Goal: Task Accomplishment & Management: Use online tool/utility

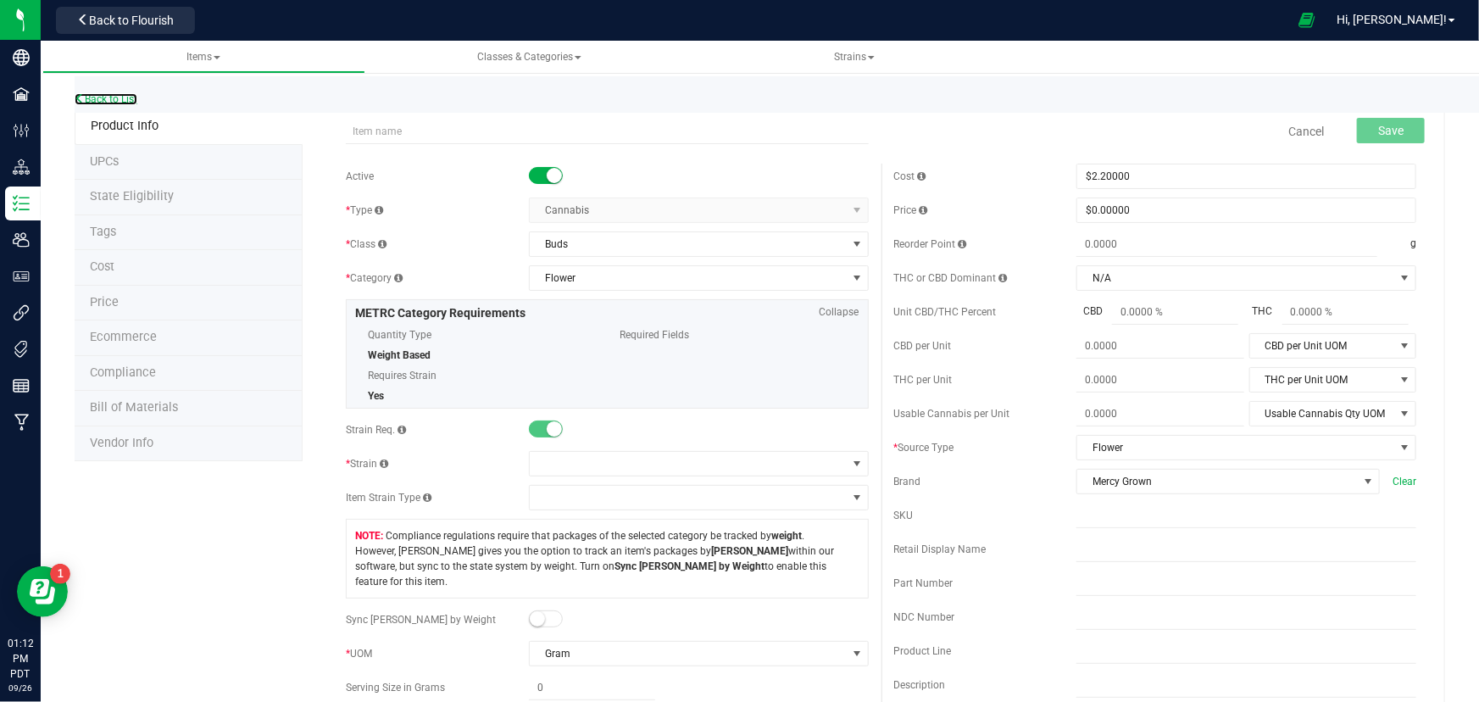
click at [115, 97] on link "Back to List" at bounding box center [106, 99] width 63 height 12
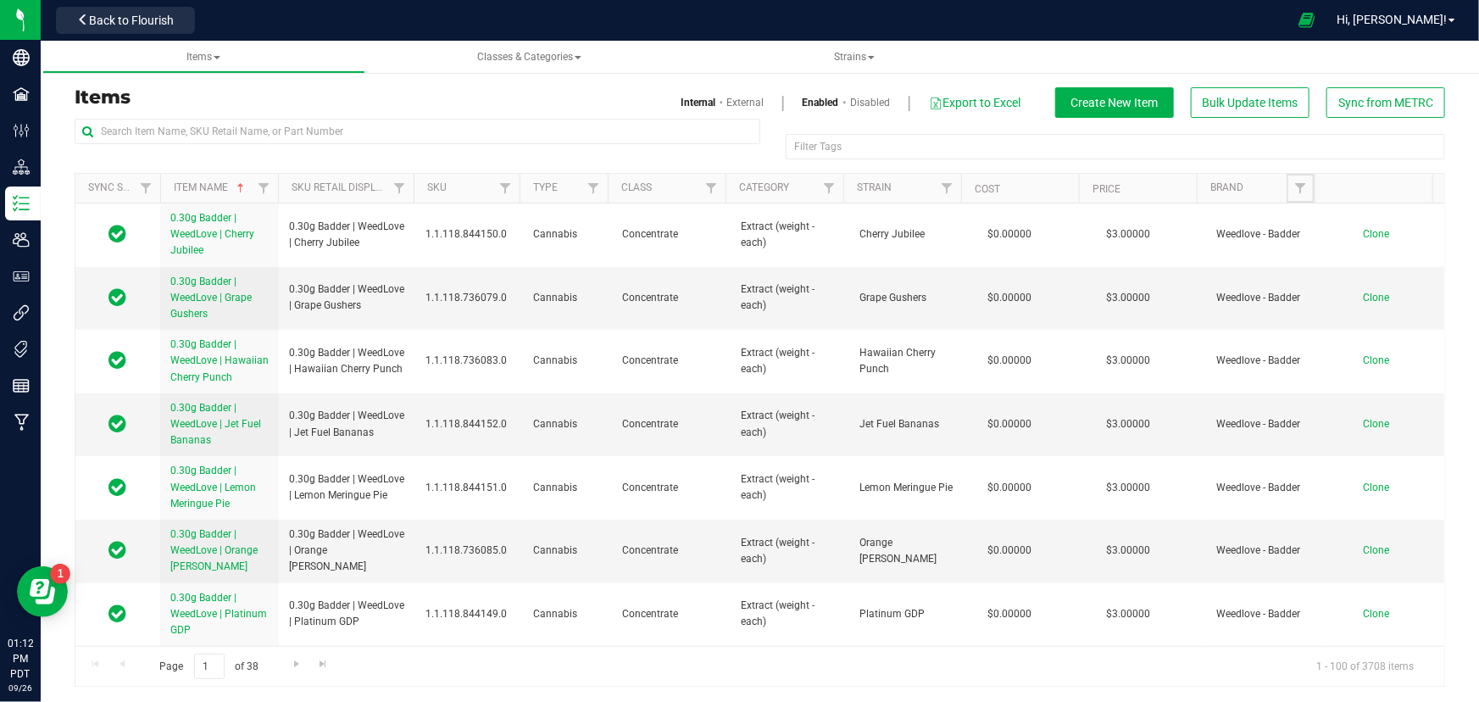
click at [1294, 186] on span "Filter" at bounding box center [1301, 188] width 14 height 14
click at [1294, 190] on span "Filter" at bounding box center [1301, 188] width 14 height 14
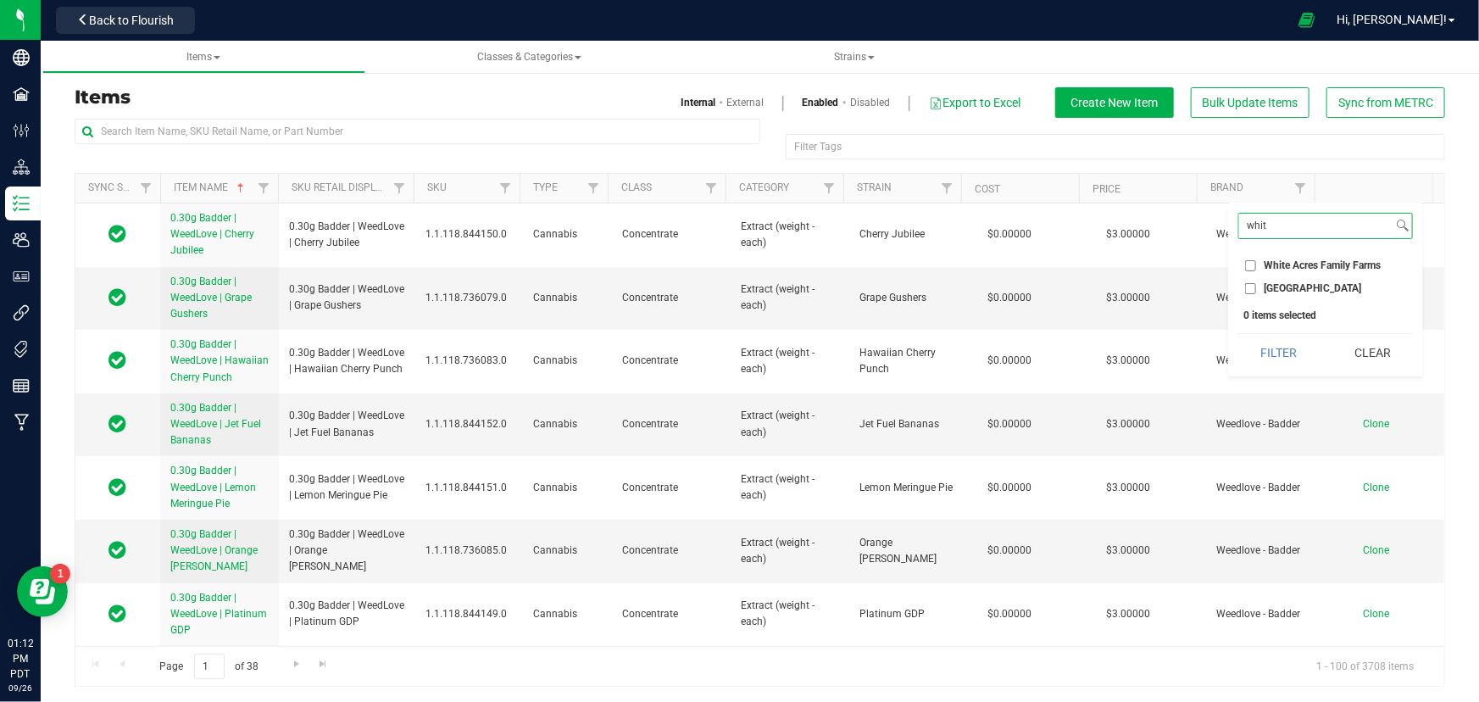
type input "whit"
click at [1254, 287] on input "[GEOGRAPHIC_DATA]" at bounding box center [1250, 288] width 11 height 11
checkbox input "true"
click at [1286, 361] on button "Filter" at bounding box center [1278, 352] width 81 height 37
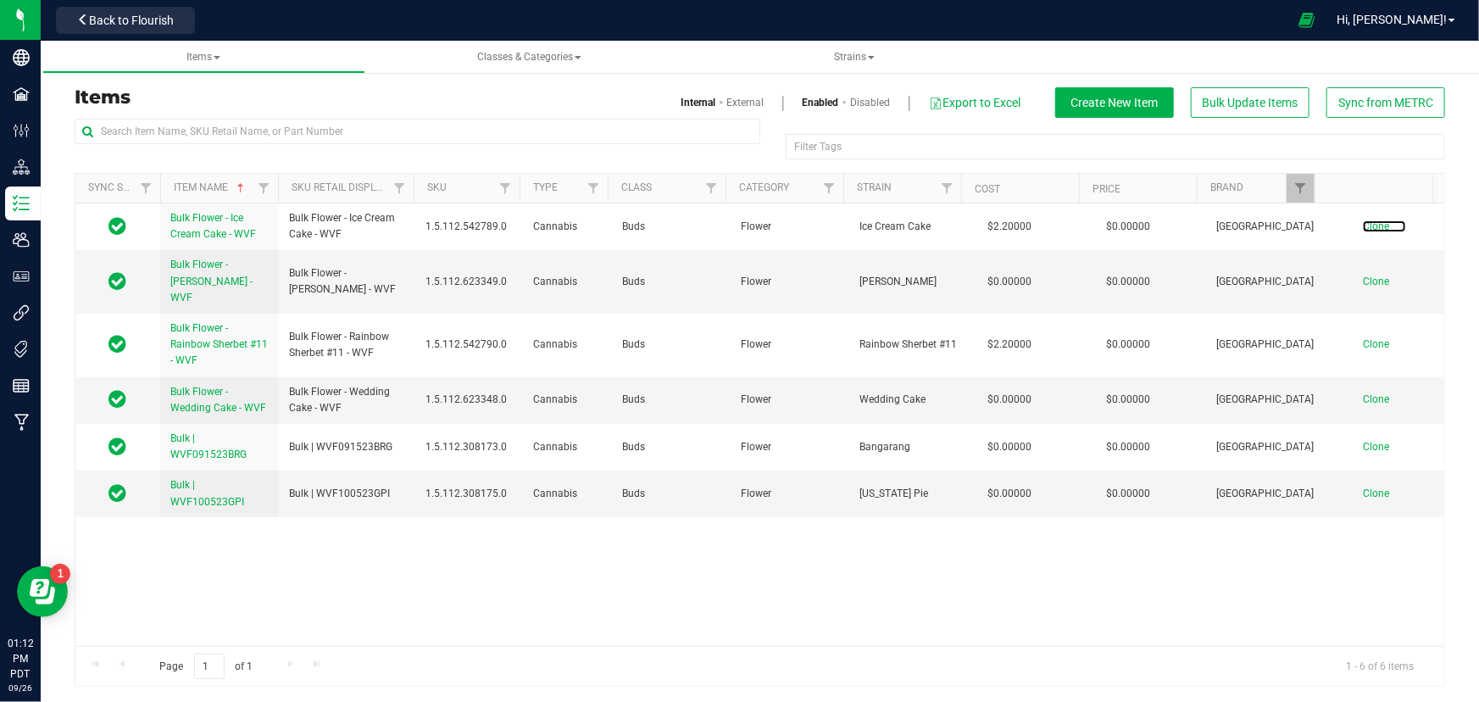
click at [1363, 230] on span "Clone" at bounding box center [1376, 226] width 26 height 12
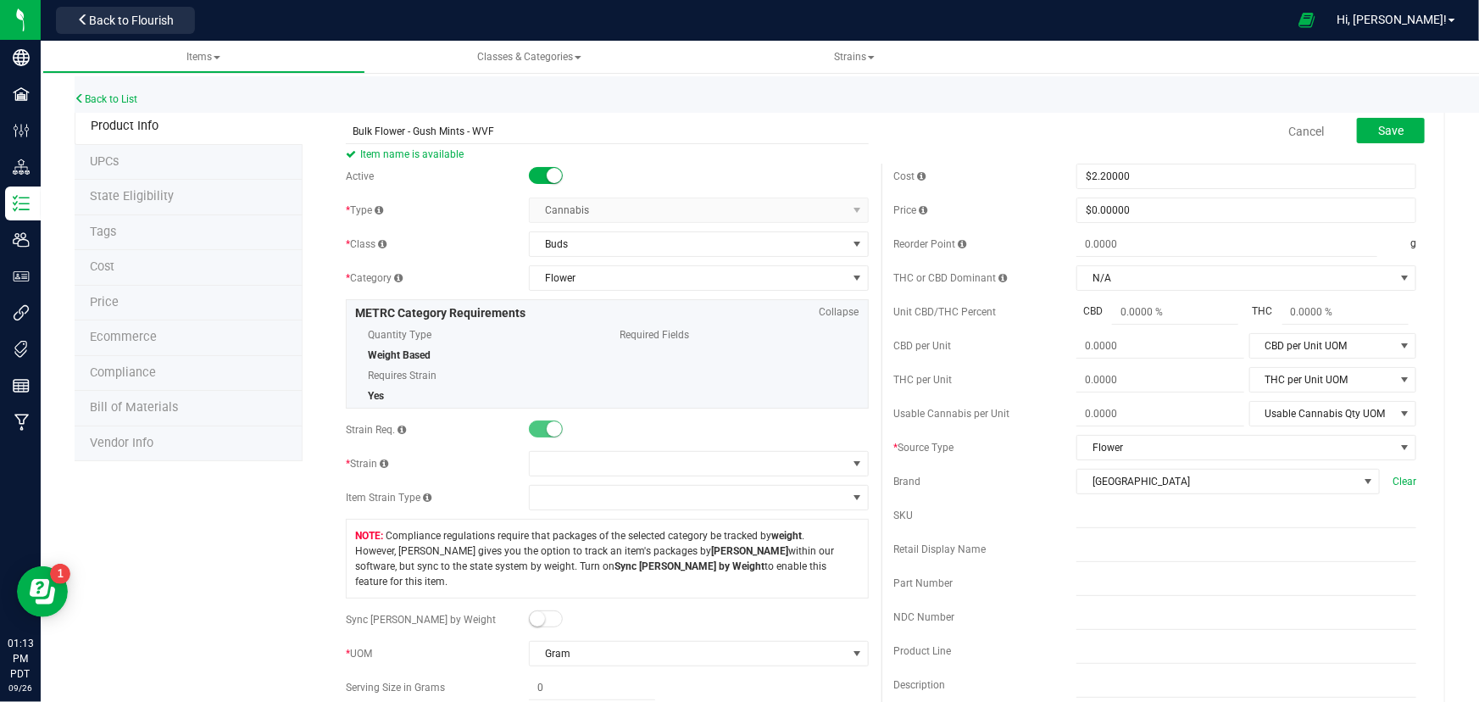
type input "Bulk Flower - Gush Mints - WVF"
click at [782, 462] on span at bounding box center [688, 464] width 317 height 24
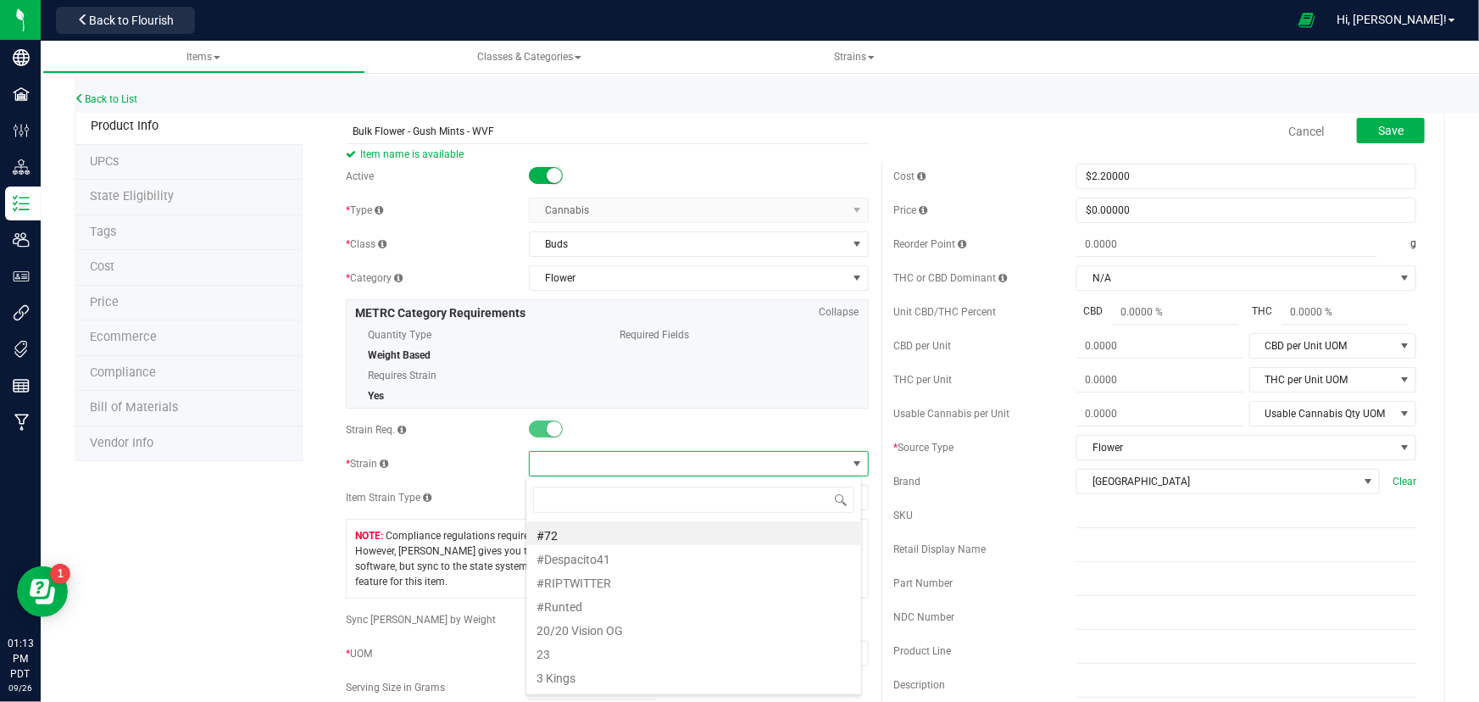
scroll to position [25, 336]
type input "[PERSON_NAME]"
click at [593, 587] on li "Gush Mints" at bounding box center [693, 581] width 335 height 24
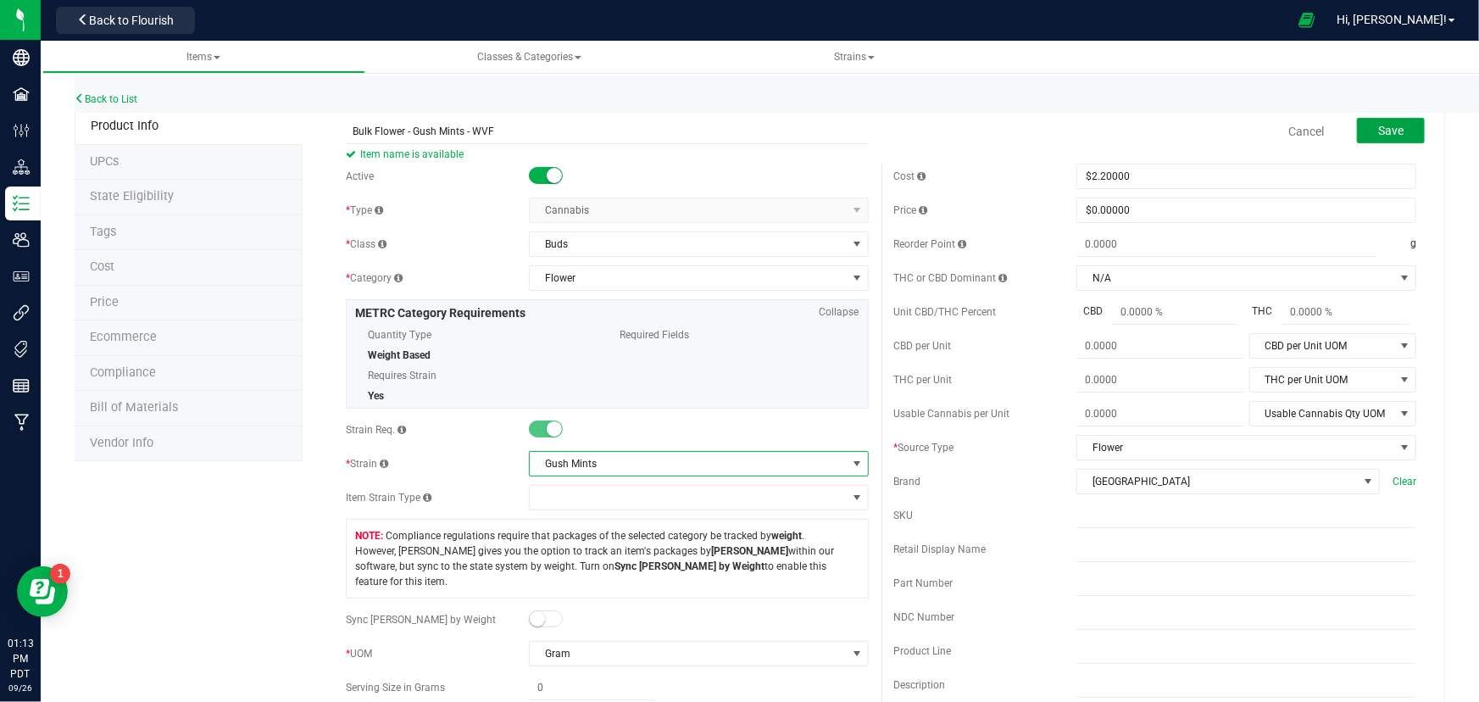
click at [1378, 127] on span "Save" at bounding box center [1390, 131] width 25 height 14
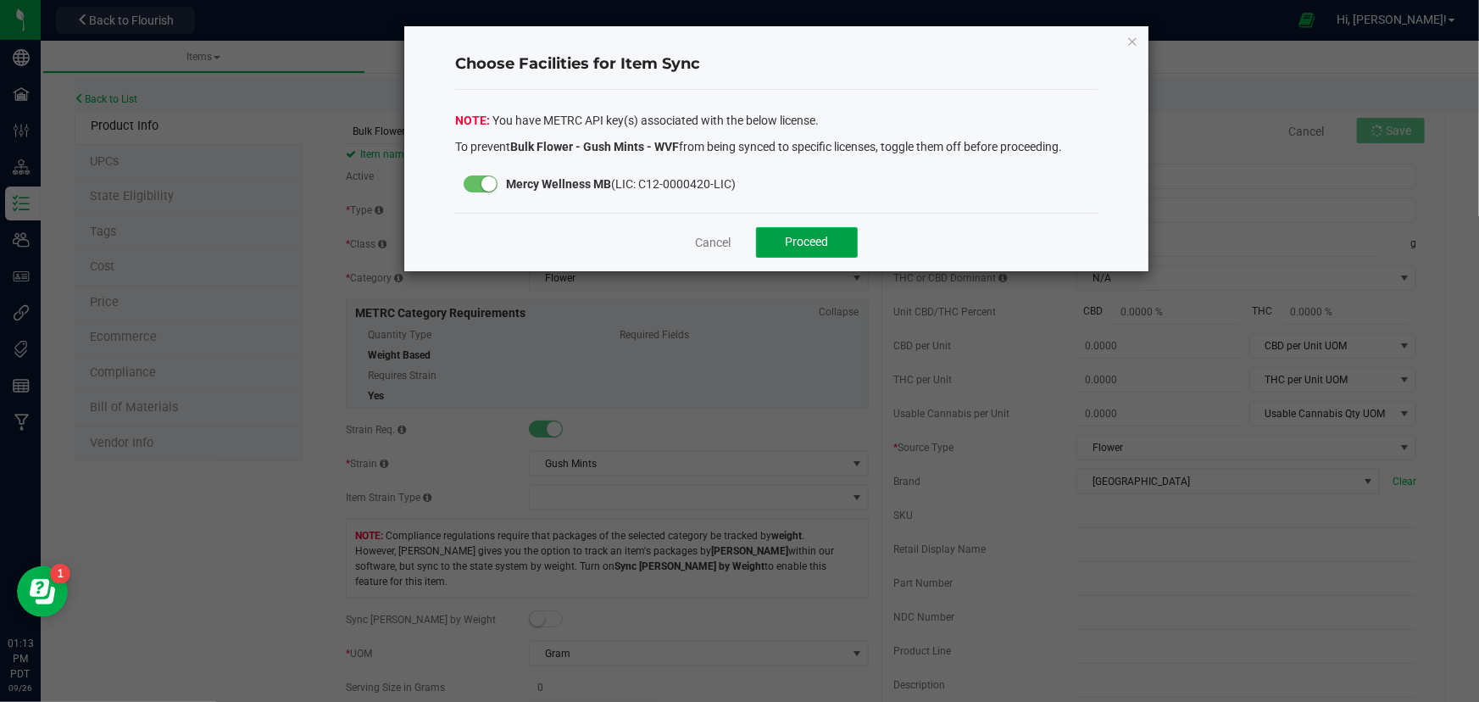
click at [813, 242] on span "Proceed" at bounding box center [807, 242] width 43 height 14
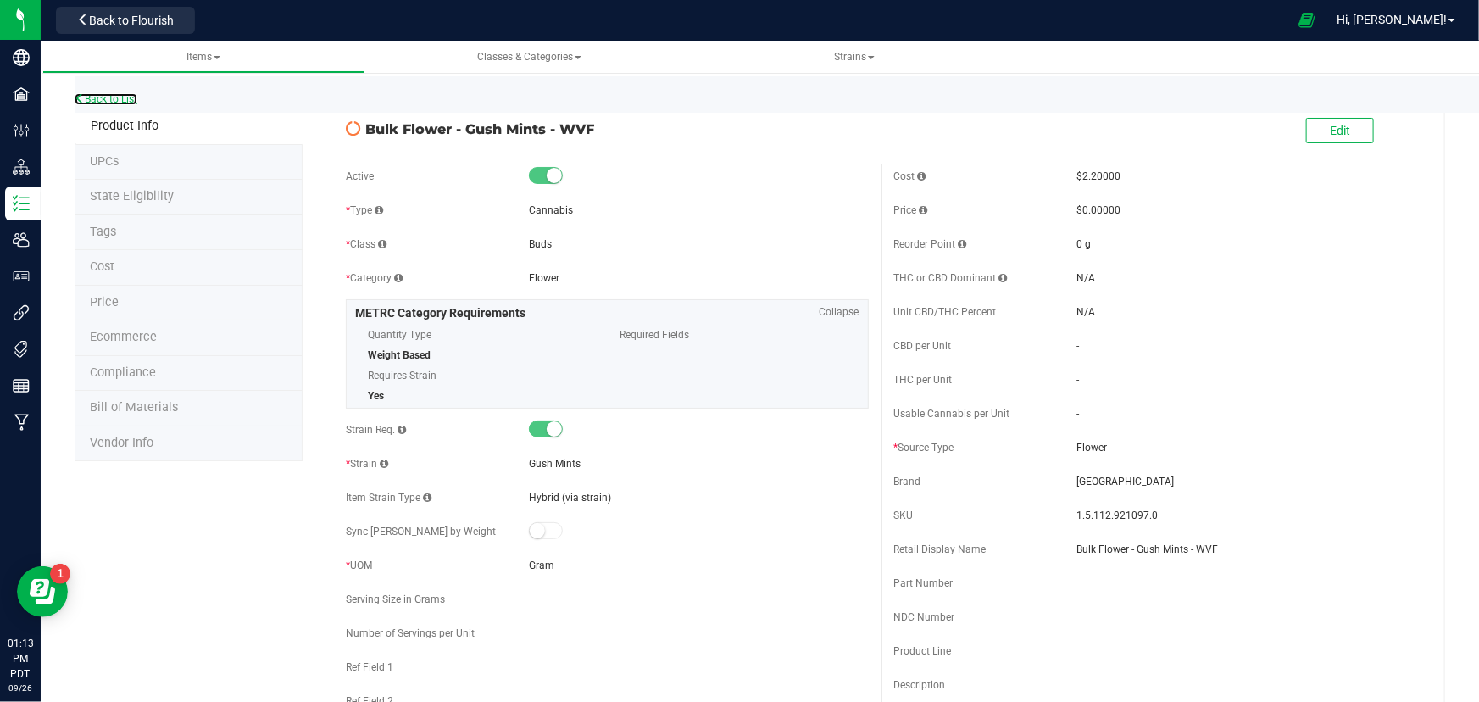
click at [95, 95] on link "Back to List" at bounding box center [106, 99] width 63 height 12
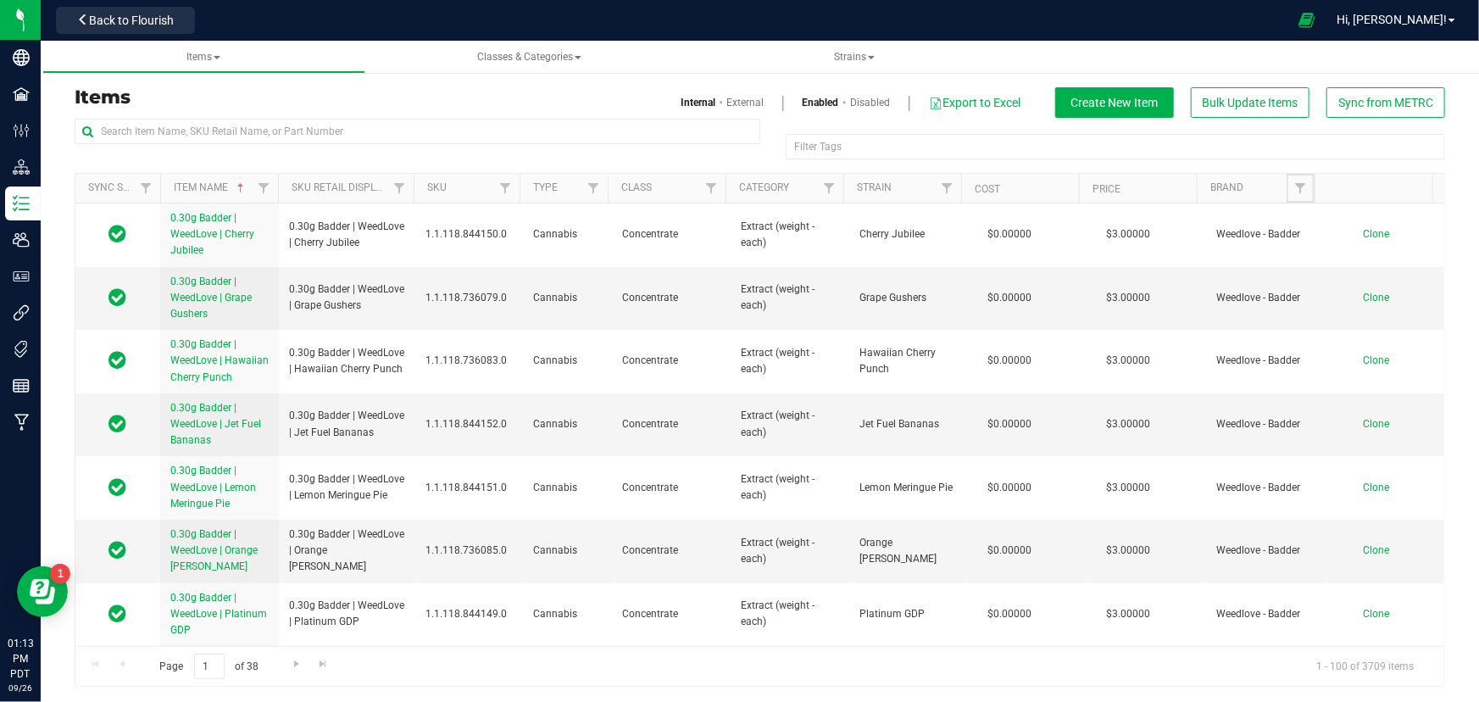
click at [1294, 187] on span "Filter" at bounding box center [1301, 188] width 14 height 14
click at [1294, 188] on span "Filter" at bounding box center [1301, 188] width 14 height 14
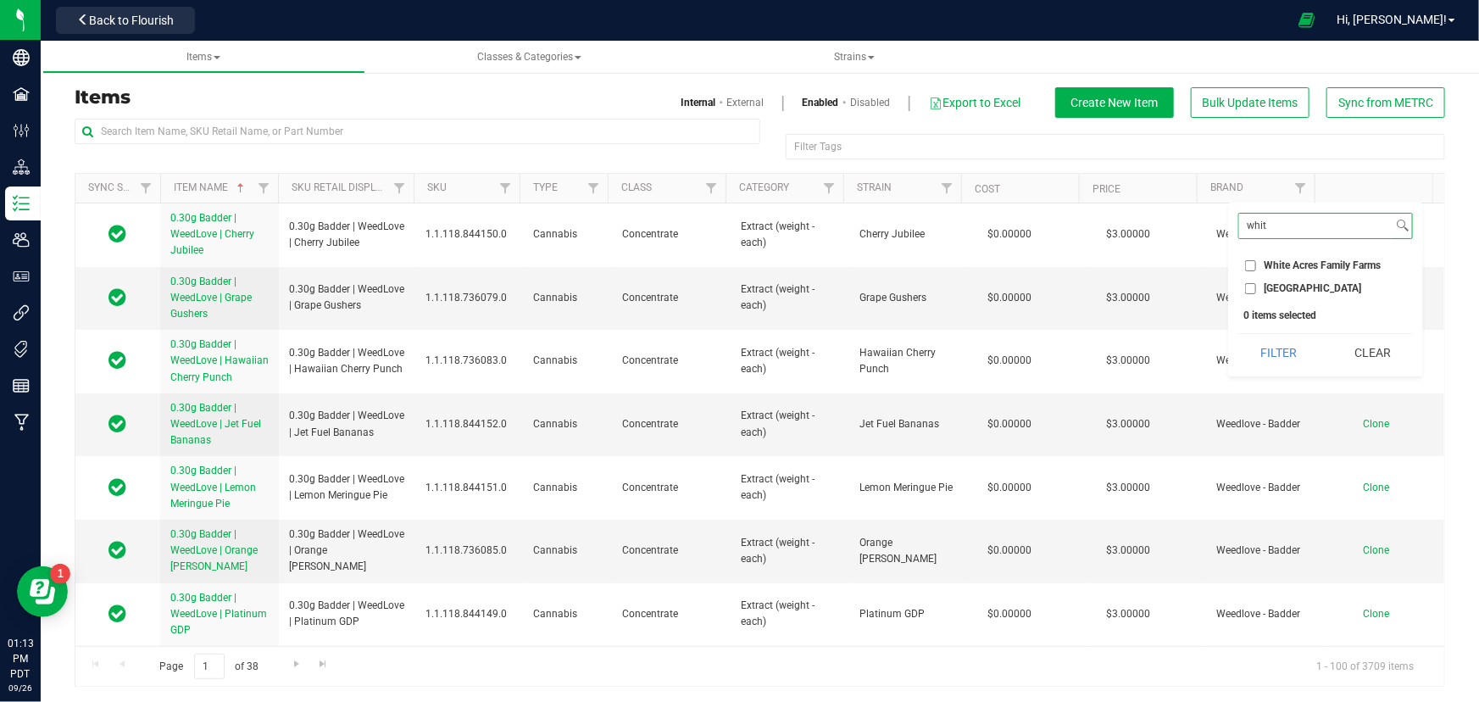
type input "whit"
click at [1249, 288] on input "[GEOGRAPHIC_DATA]" at bounding box center [1250, 288] width 11 height 11
checkbox input "true"
click at [1278, 342] on button "Filter" at bounding box center [1278, 352] width 81 height 37
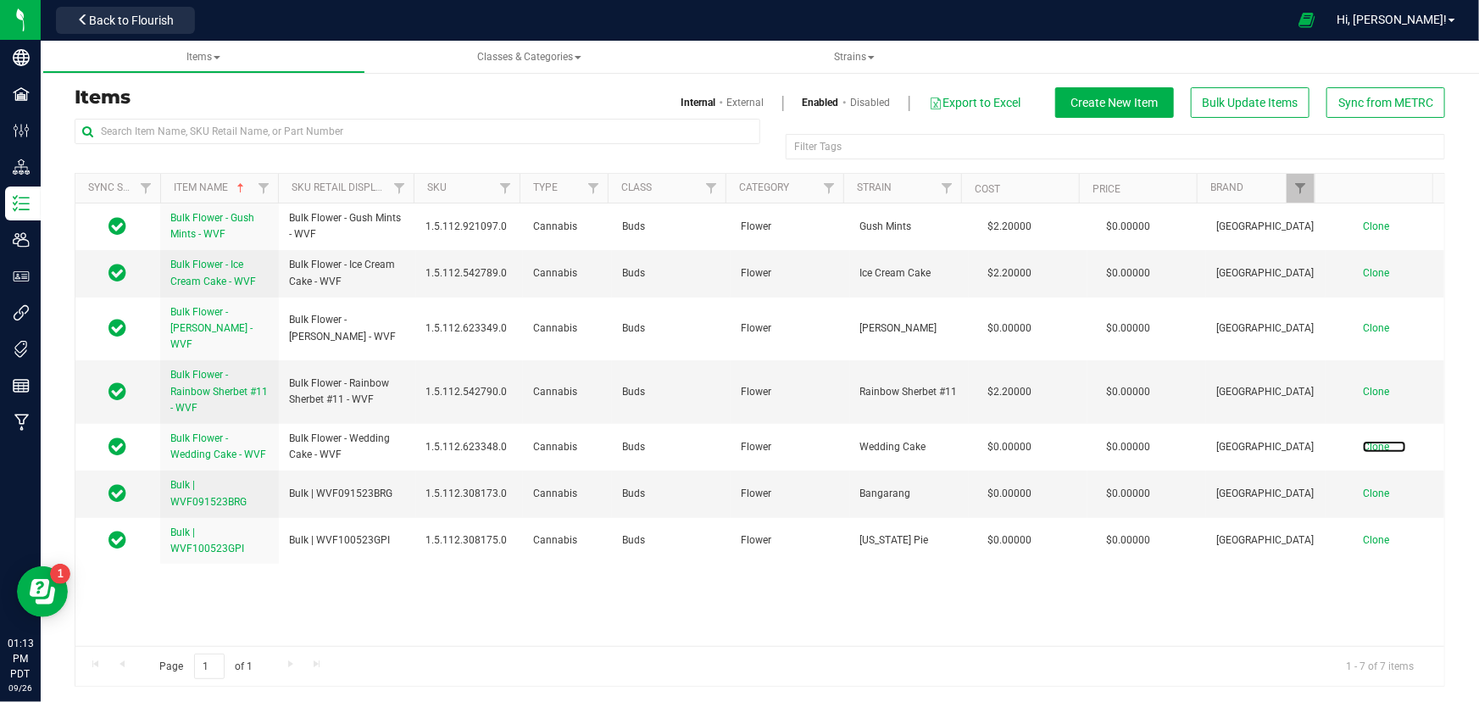
click at [1363, 441] on span "Clone" at bounding box center [1376, 447] width 26 height 12
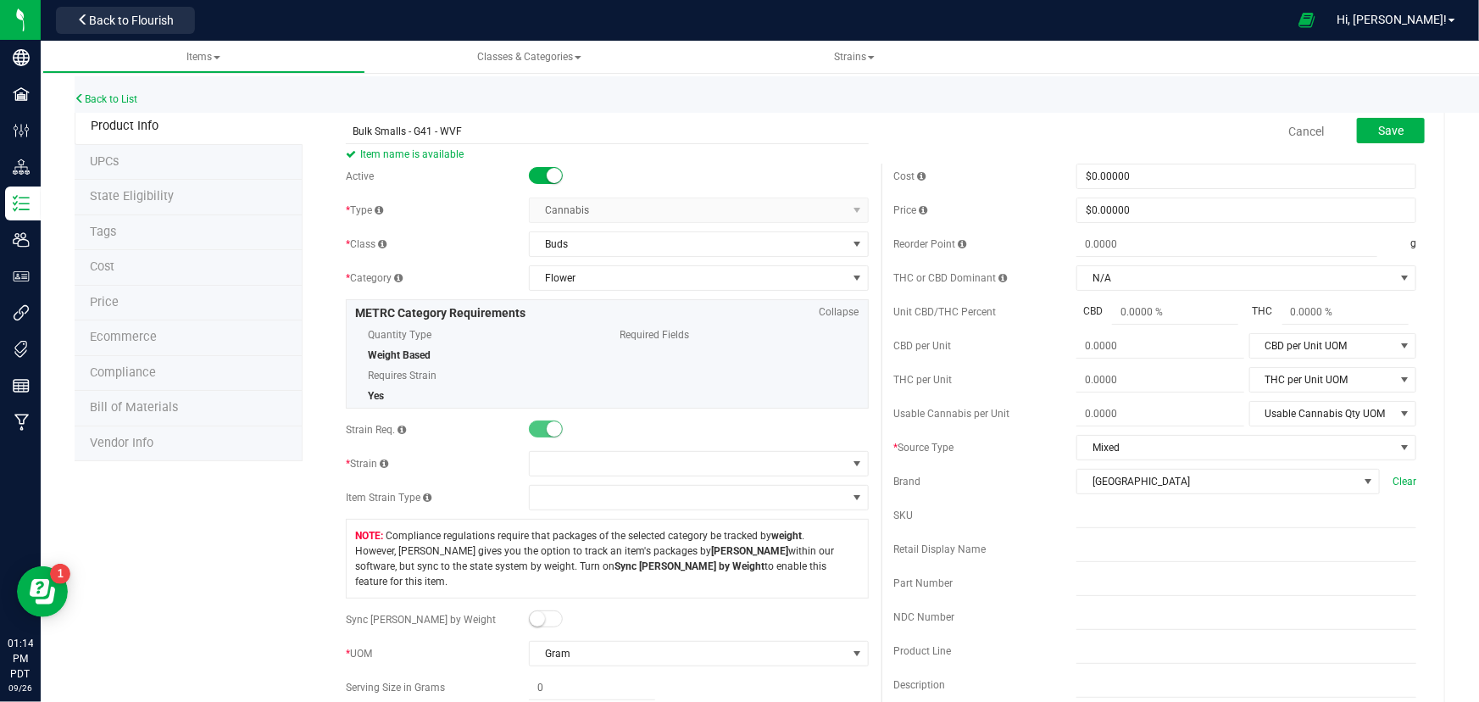
type input "Bulk Smalls - G41 - WVF"
click at [659, 473] on span at bounding box center [688, 464] width 317 height 24
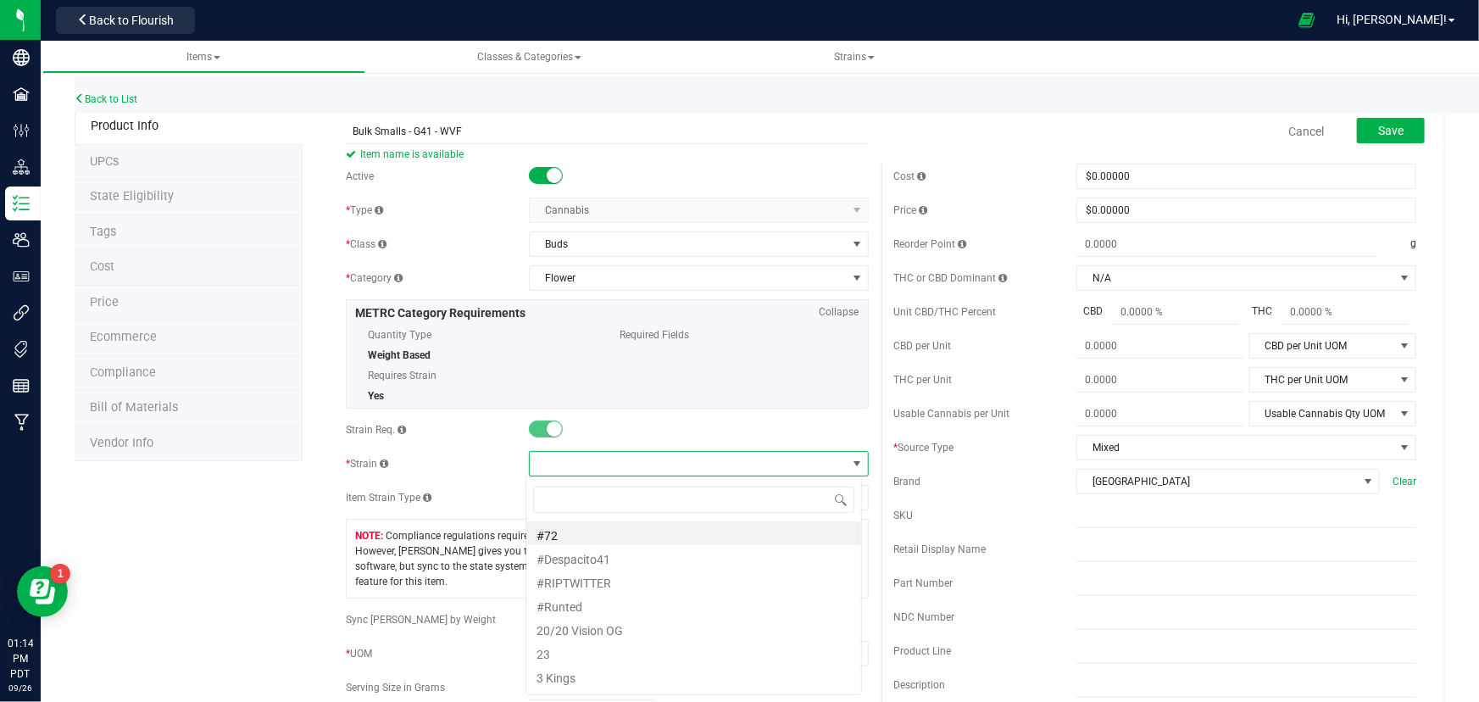
scroll to position [25, 336]
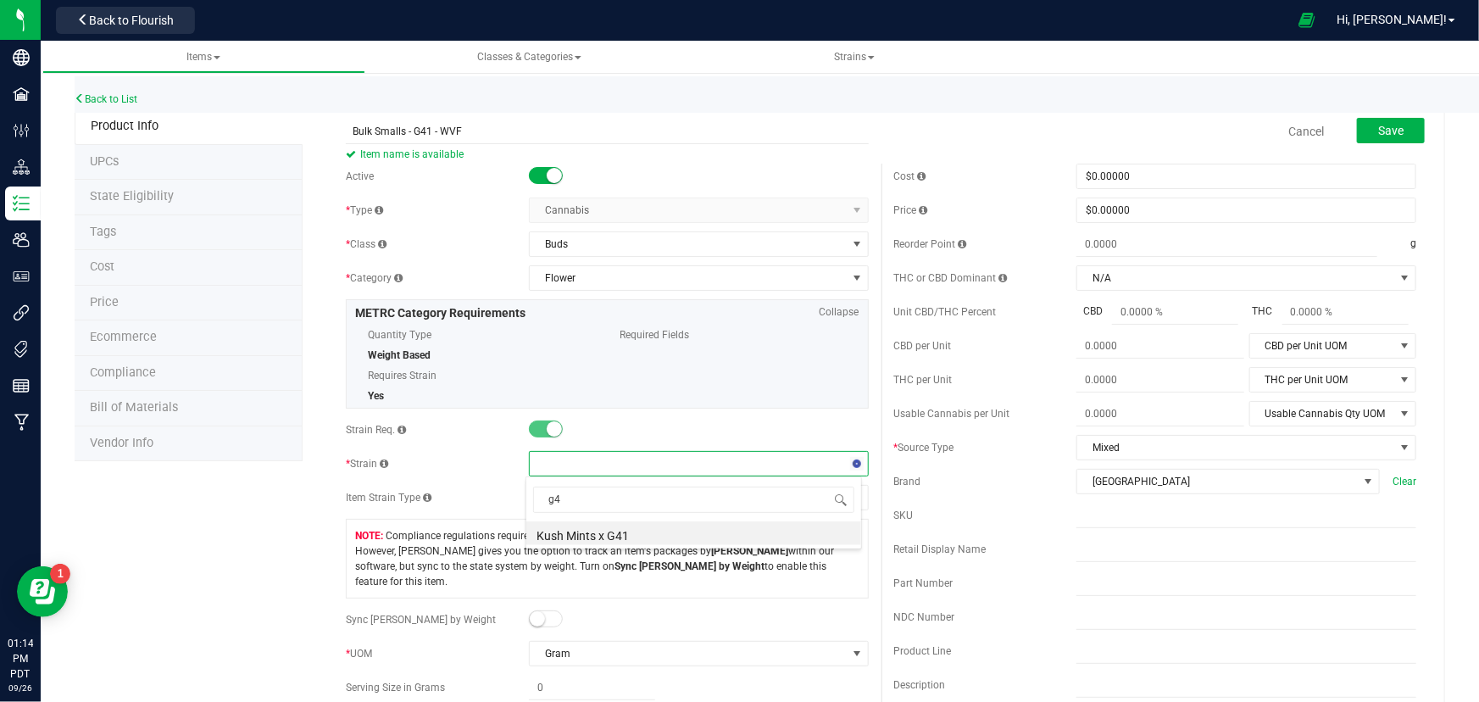
type input "g"
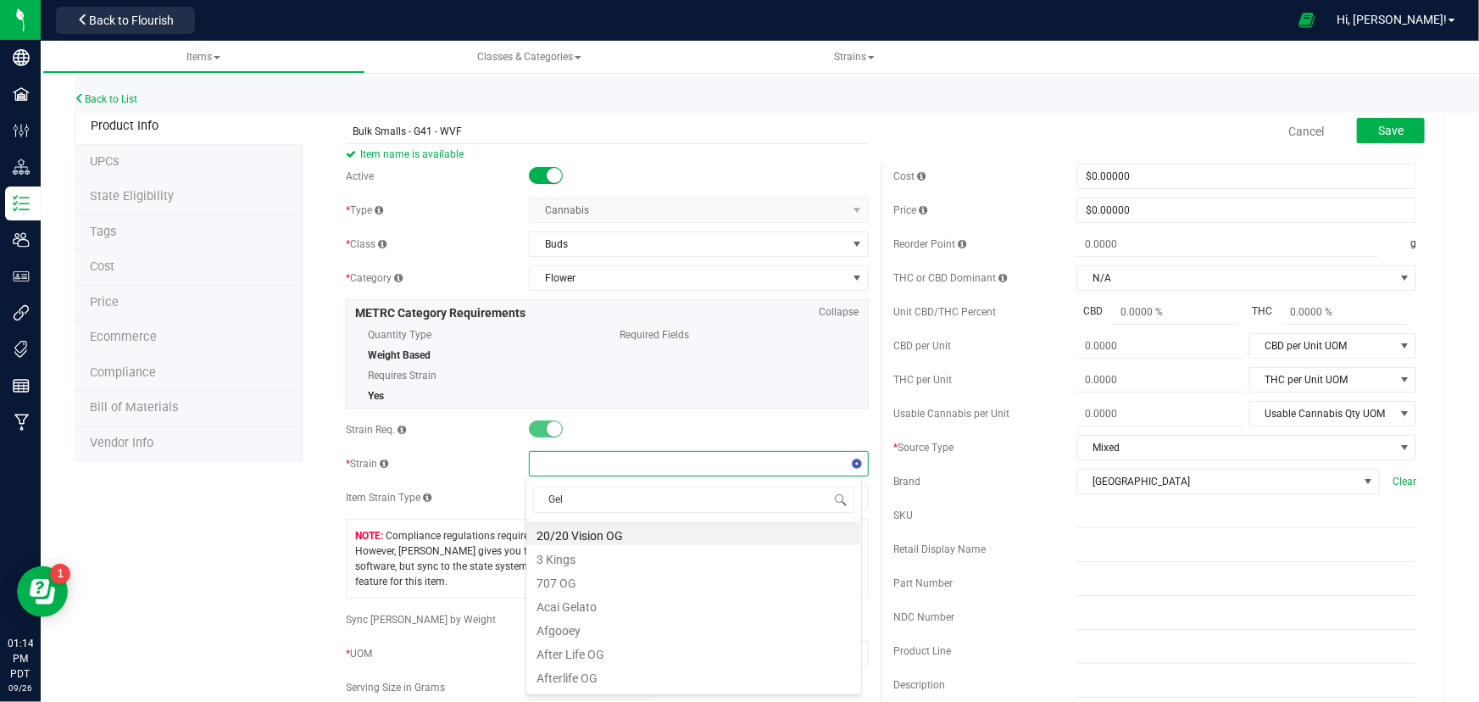
type input "Gela"
click at [593, 620] on li "Gelato 41" at bounding box center [693, 623] width 335 height 24
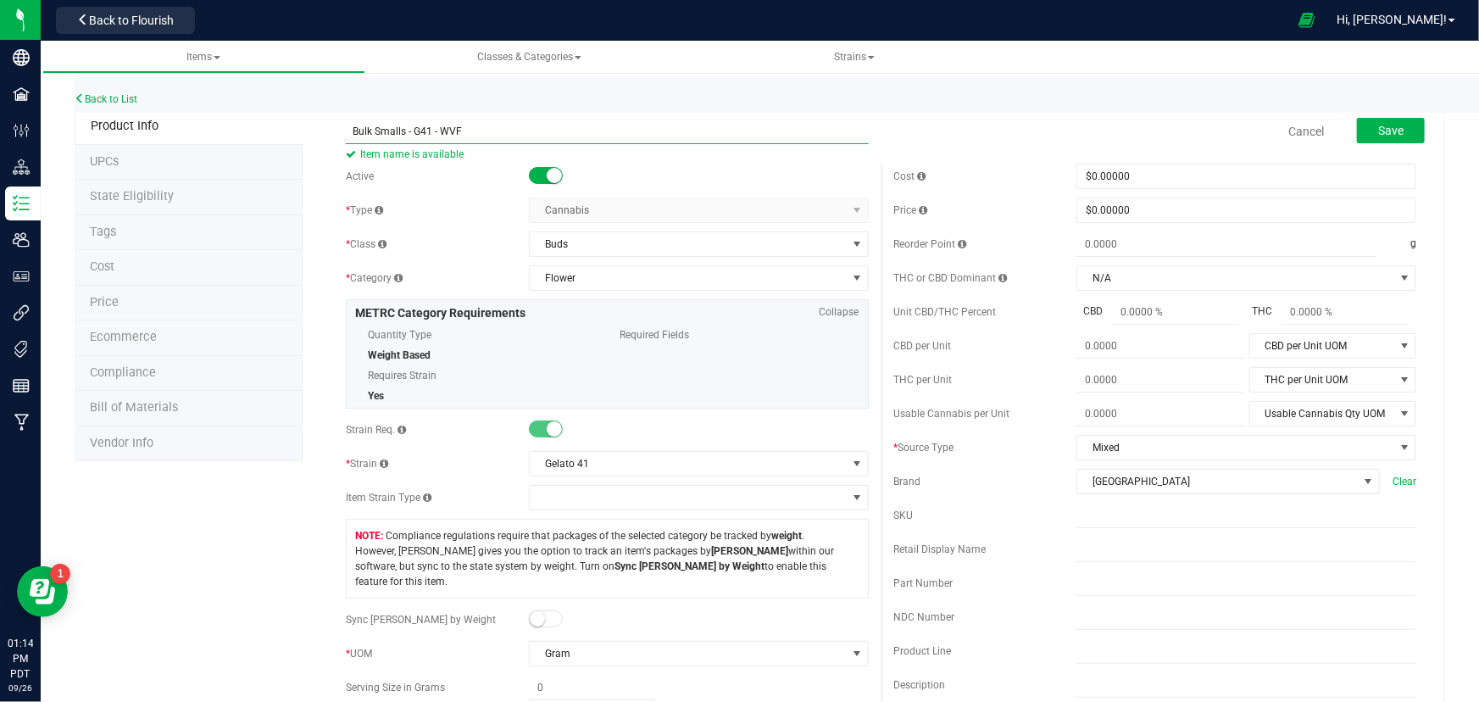
click at [427, 132] on input "Bulk Smalls - G41 - WVF" at bounding box center [607, 131] width 522 height 25
click at [513, 129] on input "Bulk Smalls - Gelato 41 - WVF" at bounding box center [607, 131] width 522 height 25
type input "Bulk Smalls - Gelato 41 - WVF"
click at [596, 248] on span "Buds" at bounding box center [688, 244] width 317 height 24
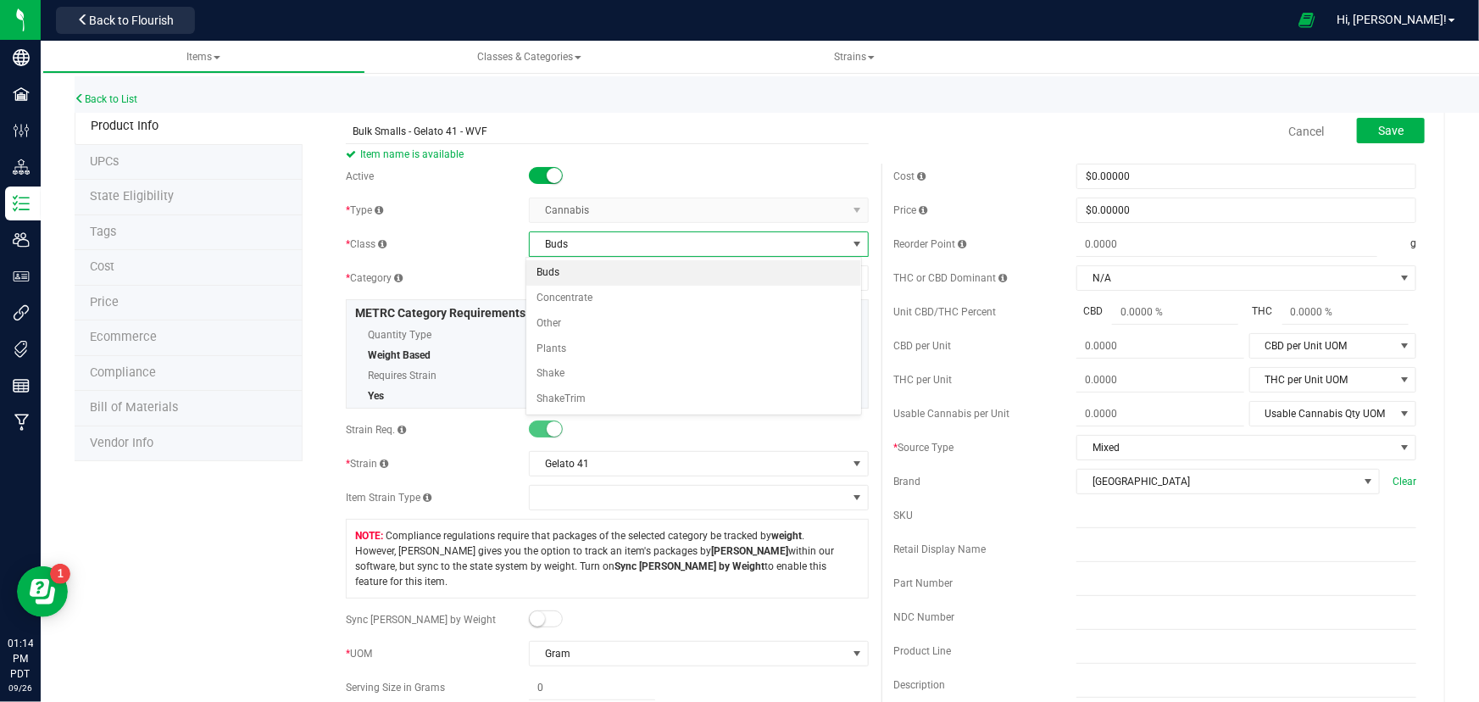
click at [595, 247] on span "Buds" at bounding box center [688, 244] width 317 height 24
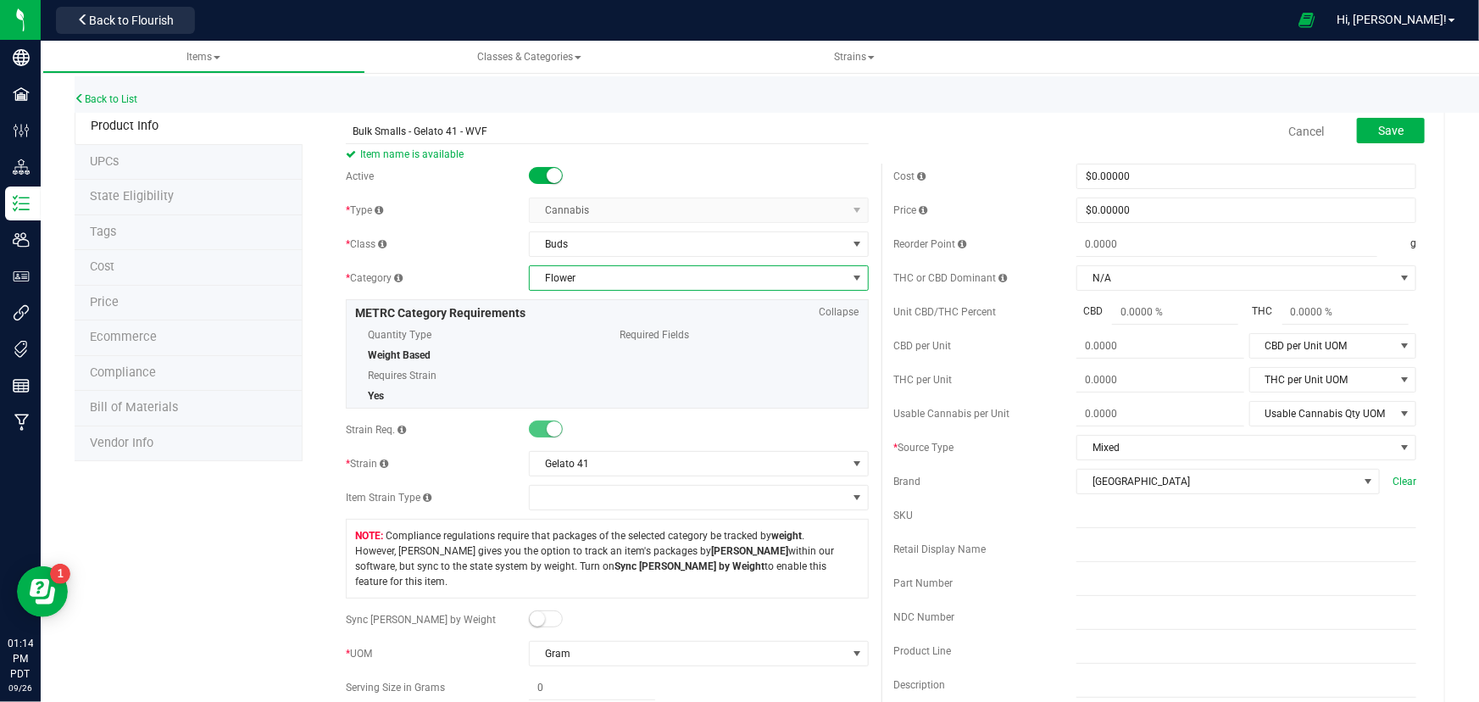
click at [588, 273] on span "Flower" at bounding box center [688, 278] width 317 height 24
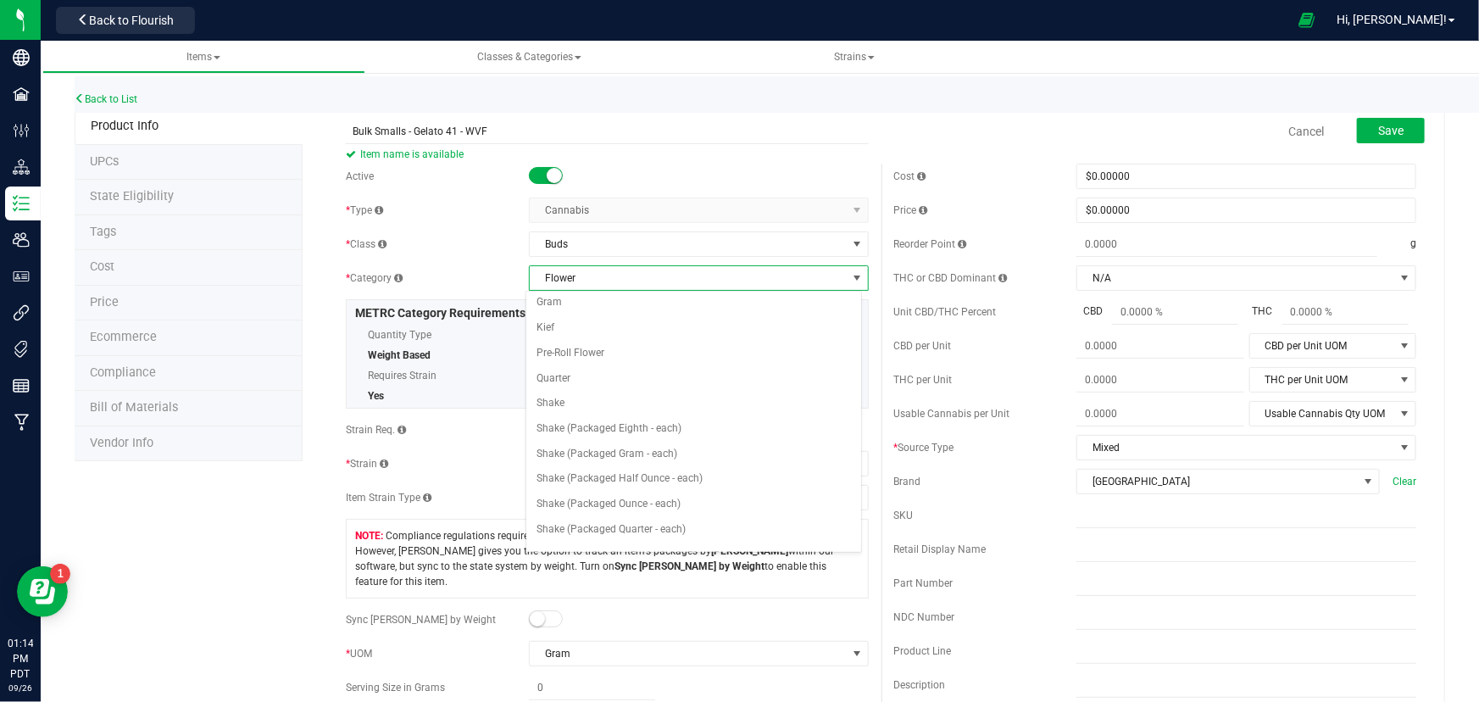
scroll to position [195, 0]
click at [573, 529] on li "Smalls" at bounding box center [693, 540] width 335 height 25
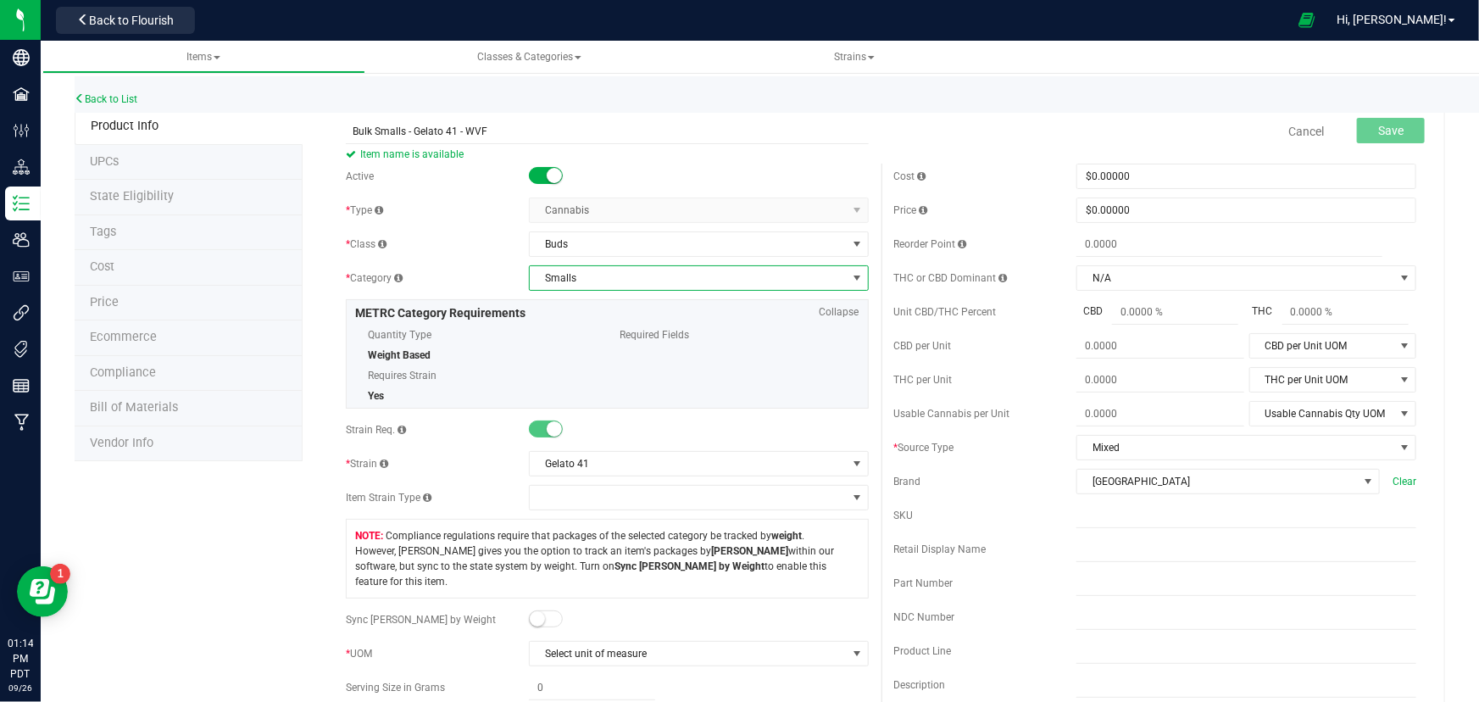
click at [590, 280] on span "Smalls" at bounding box center [688, 278] width 317 height 24
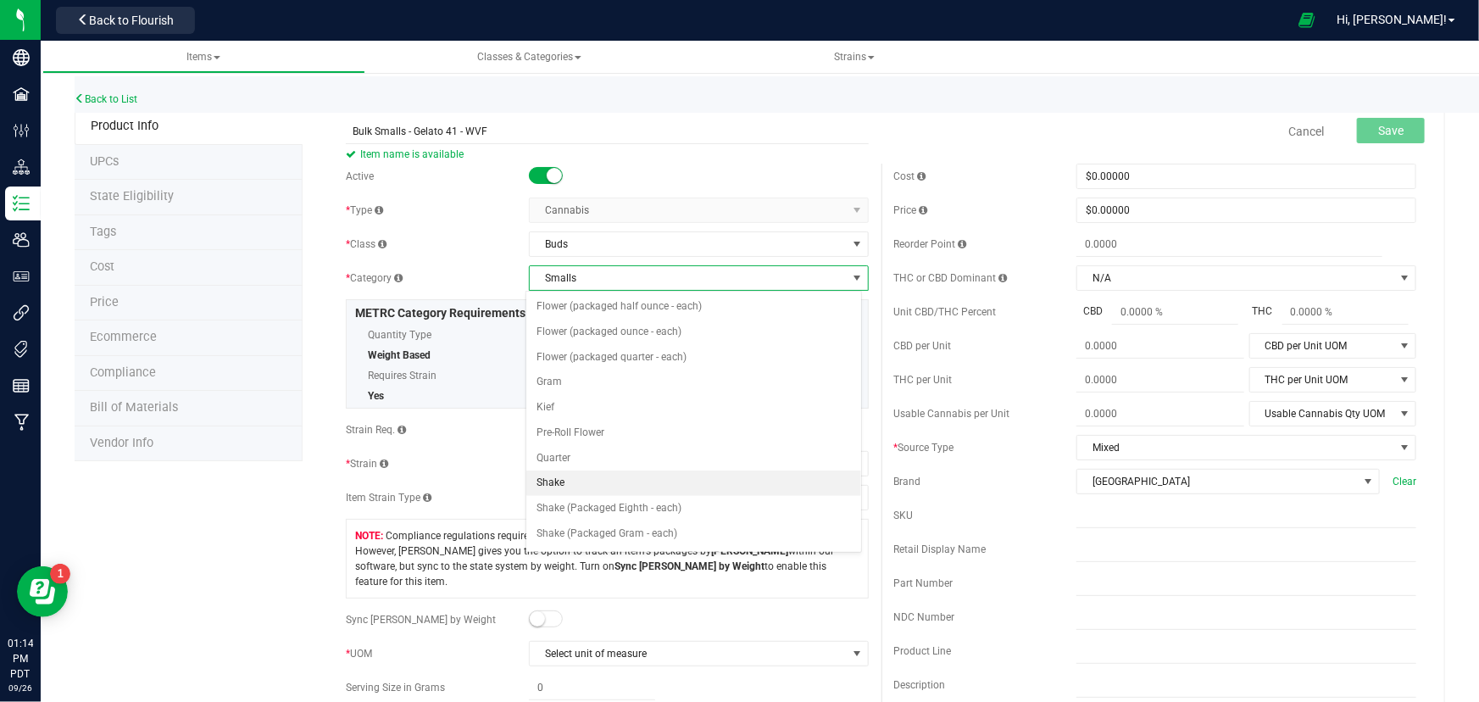
scroll to position [0, 0]
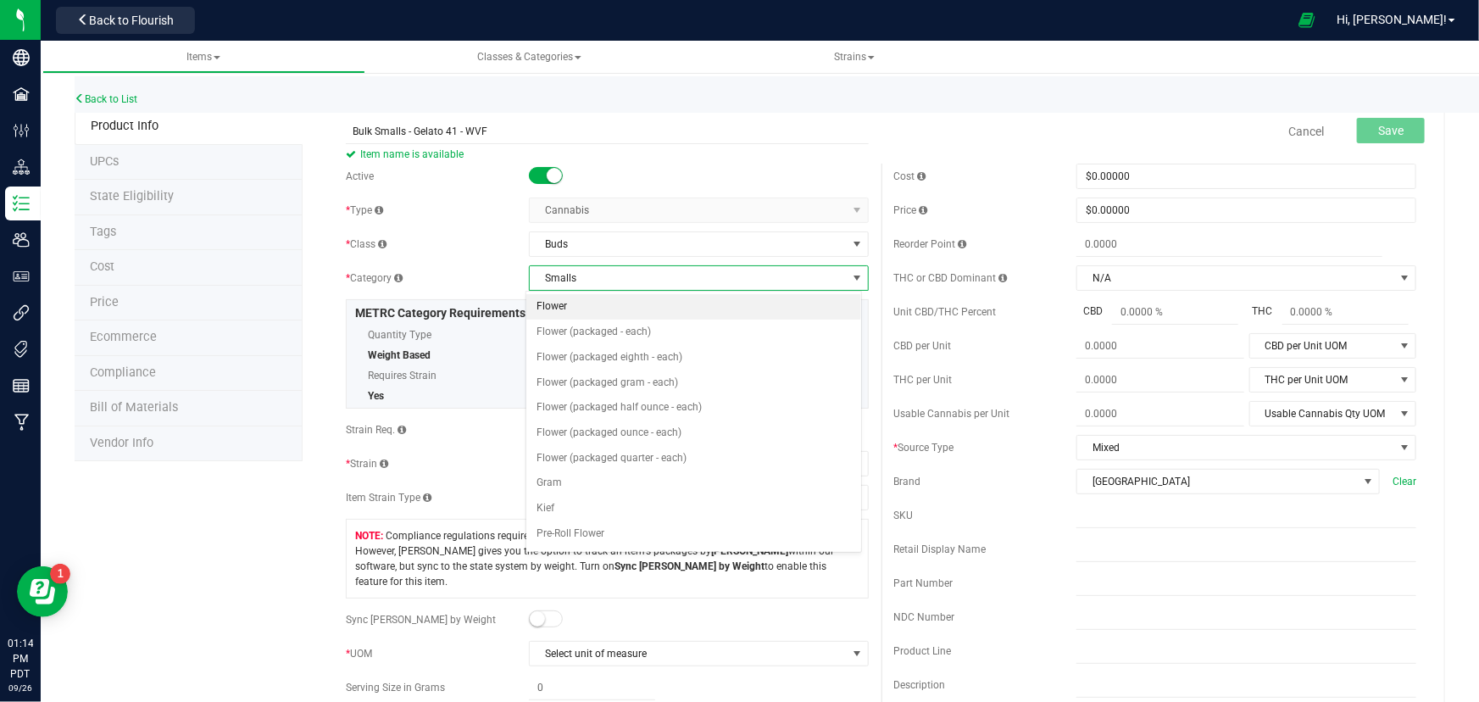
click at [585, 309] on li "Flower" at bounding box center [693, 306] width 335 height 25
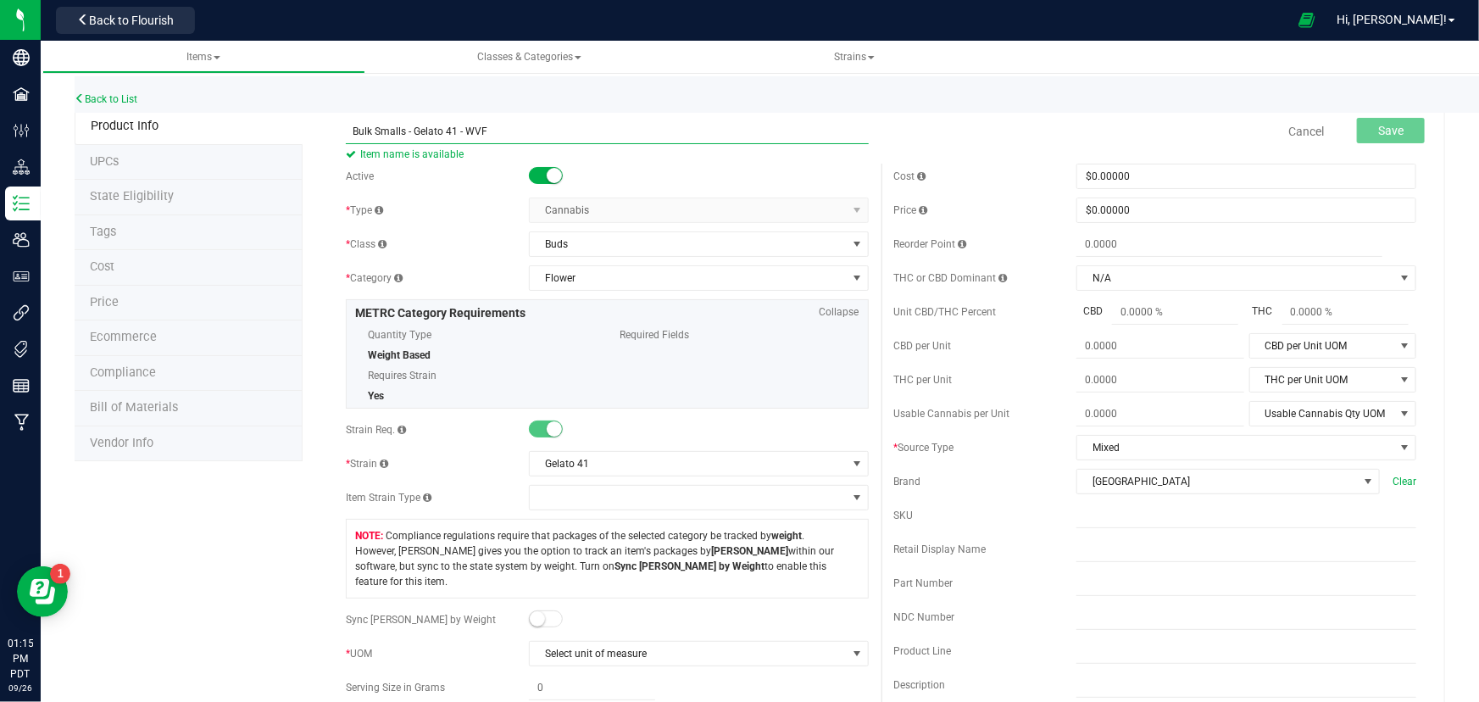
click at [526, 135] on input "Bulk Smalls - Gelato 41 - WVF" at bounding box center [607, 131] width 522 height 25
click at [598, 642] on span "Select unit of measure" at bounding box center [688, 654] width 317 height 24
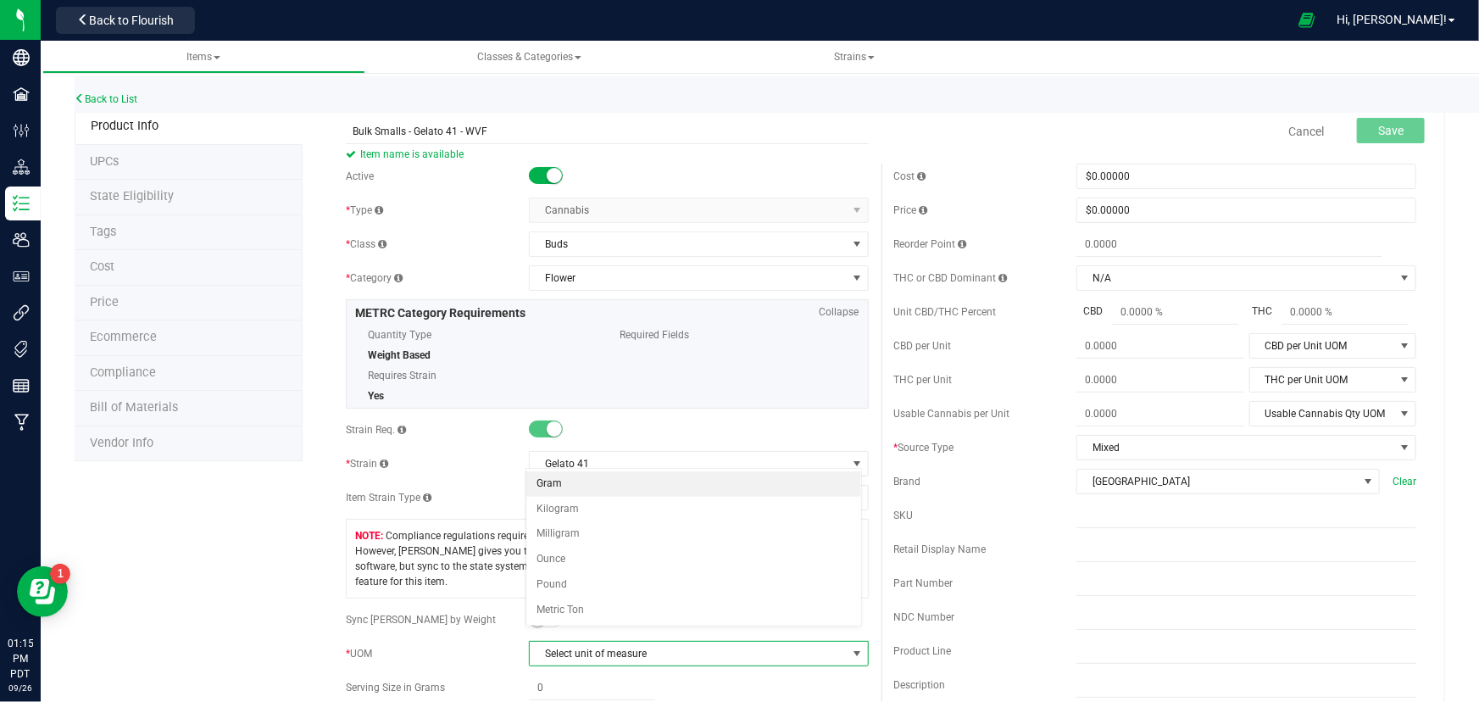
click at [569, 486] on li "Gram" at bounding box center [693, 483] width 335 height 25
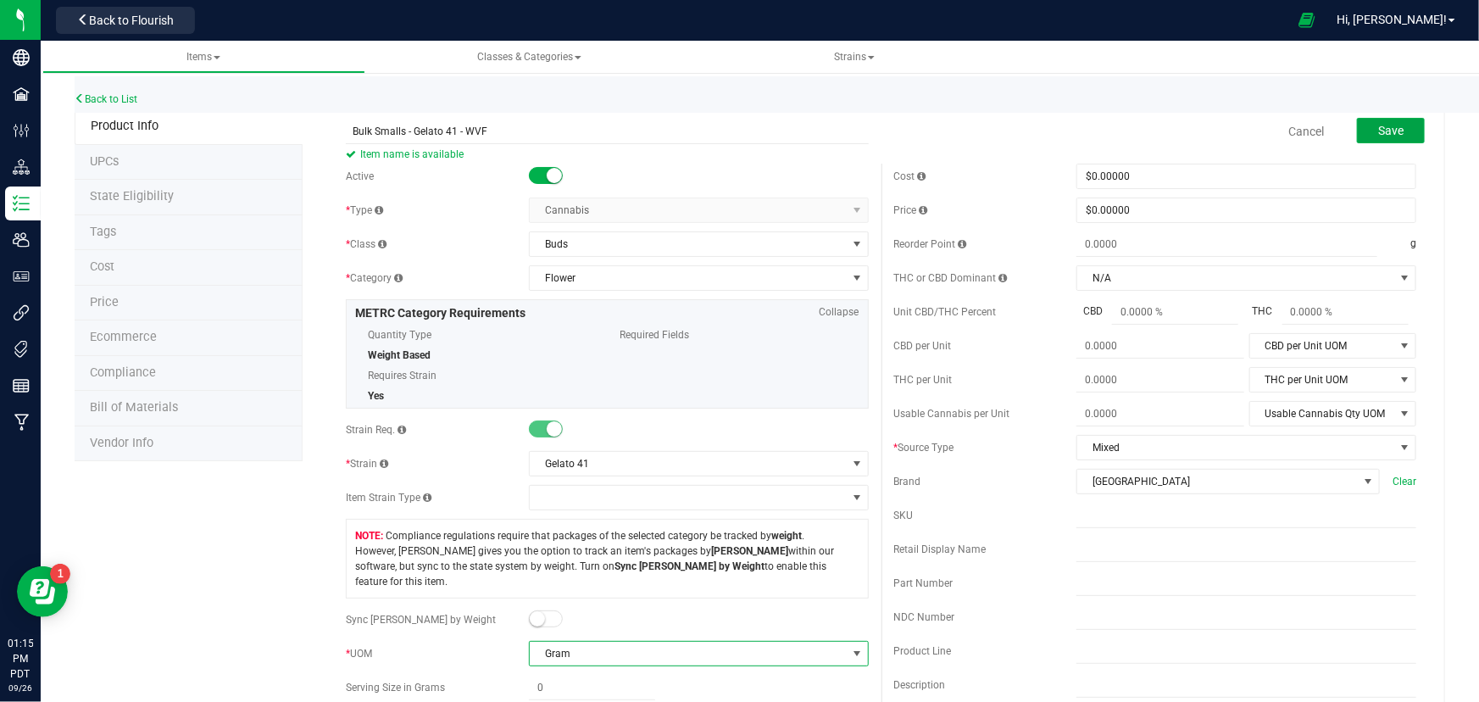
click at [1381, 130] on span "Save" at bounding box center [1390, 131] width 25 height 14
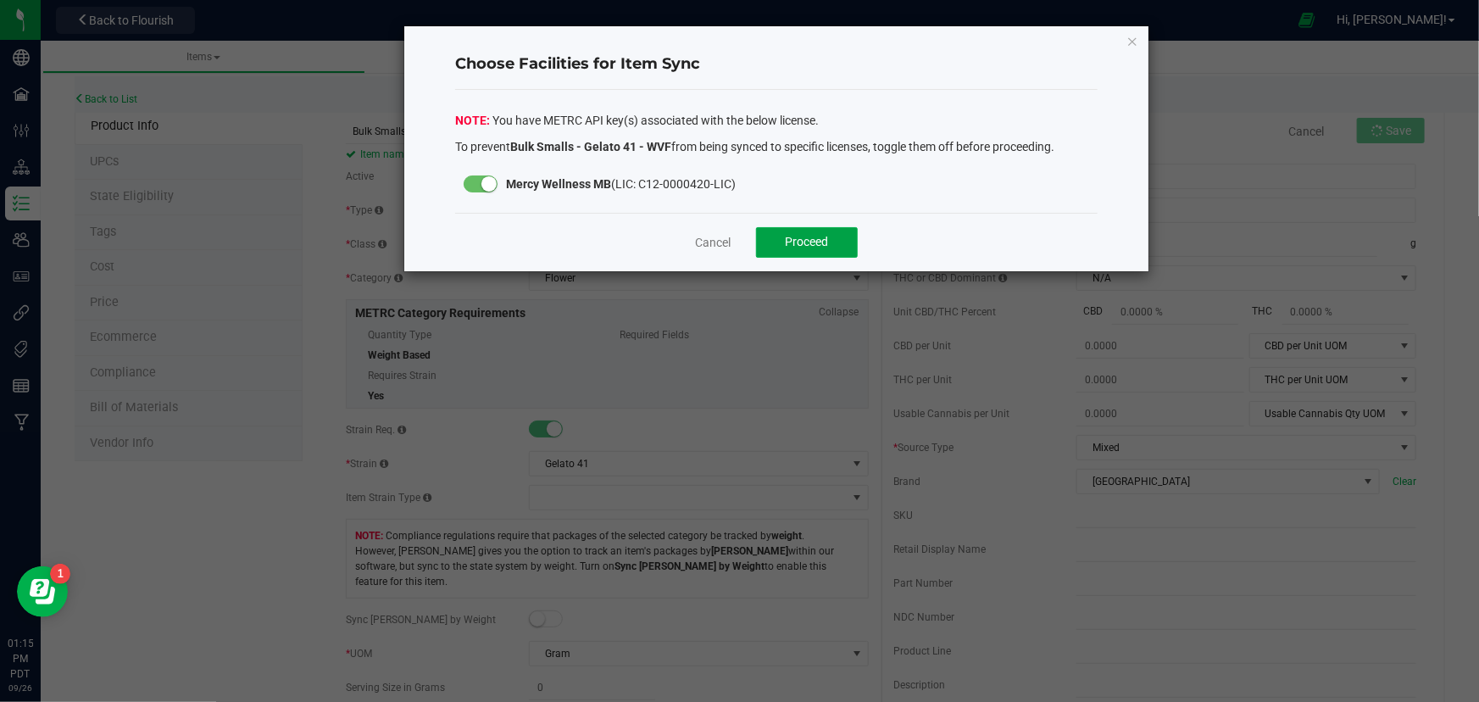
click at [796, 247] on span "Proceed" at bounding box center [807, 242] width 43 height 14
